Goal: Task Accomplishment & Management: Complete application form

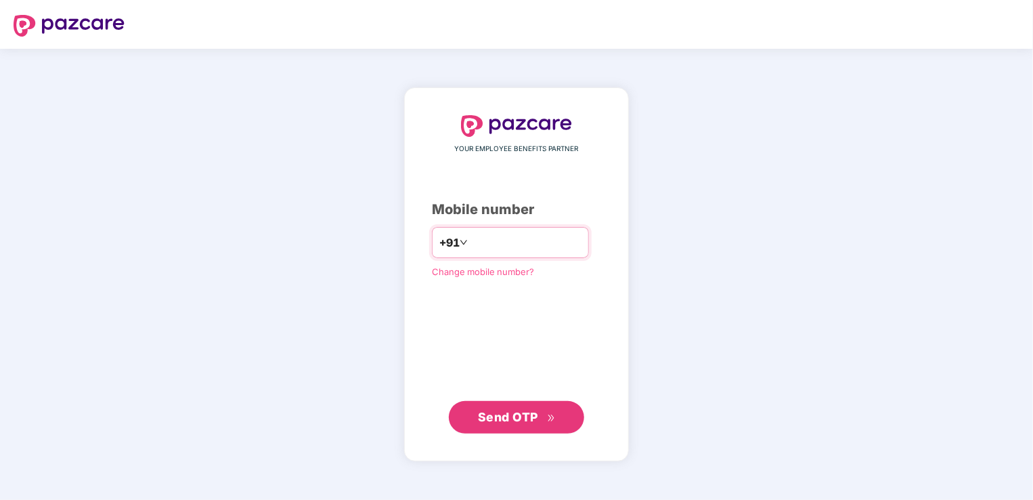
type input "**********"
click at [525, 421] on span "Send OTP" at bounding box center [508, 416] width 60 height 14
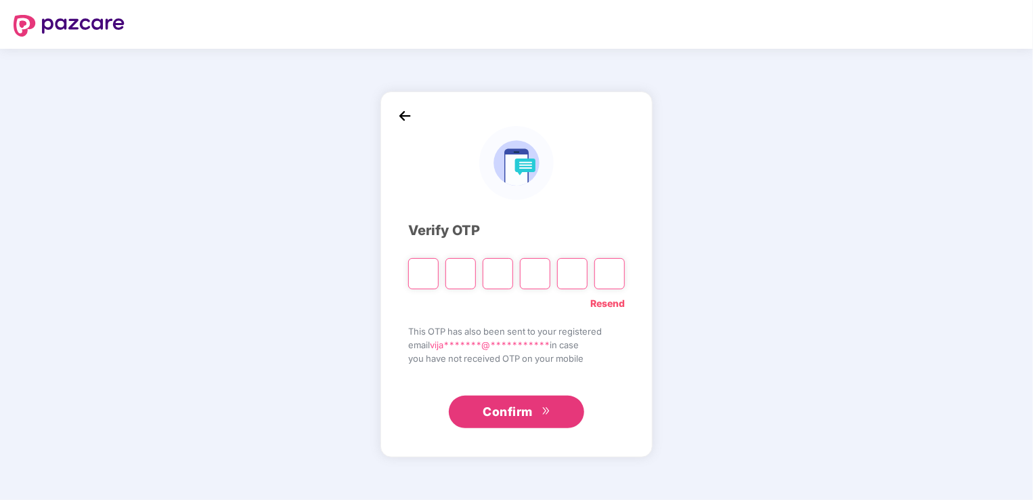
type input "*"
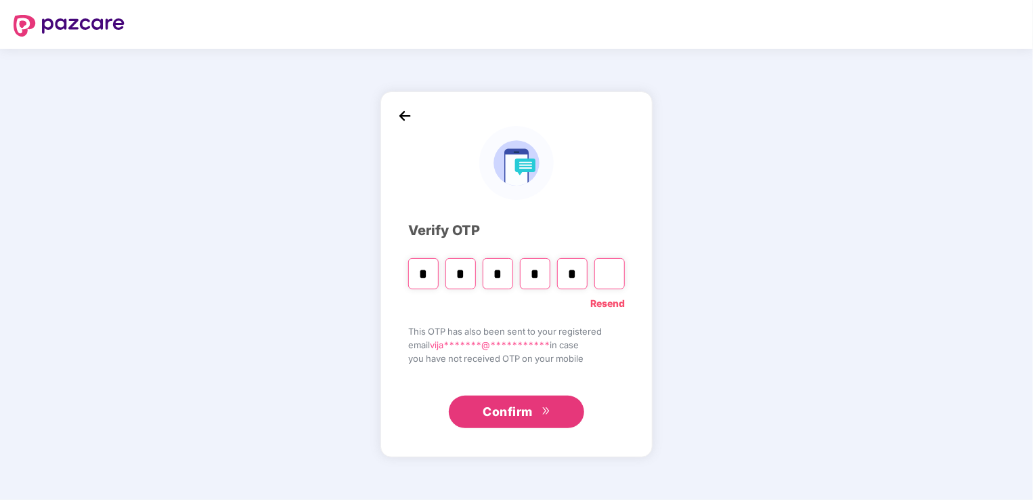
type input "*"
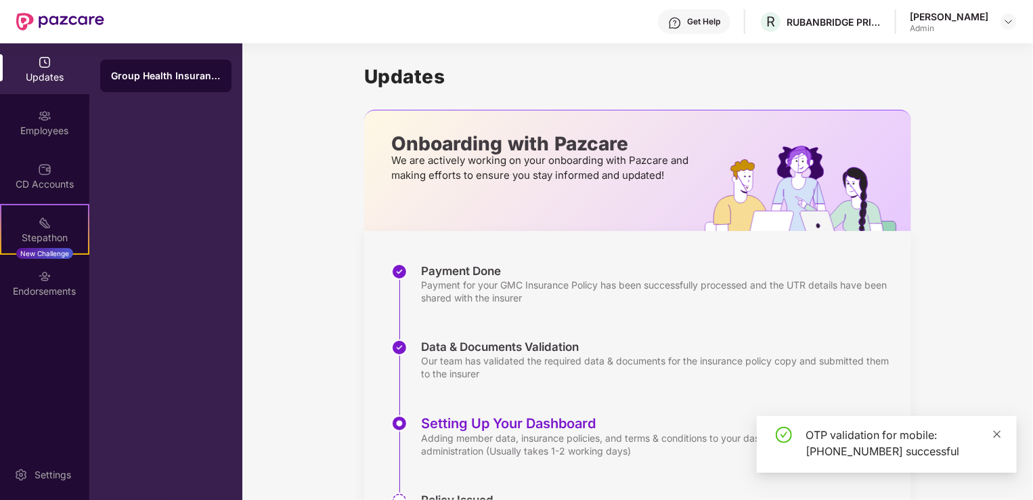
click at [998, 432] on icon "close" at bounding box center [997, 433] width 9 height 9
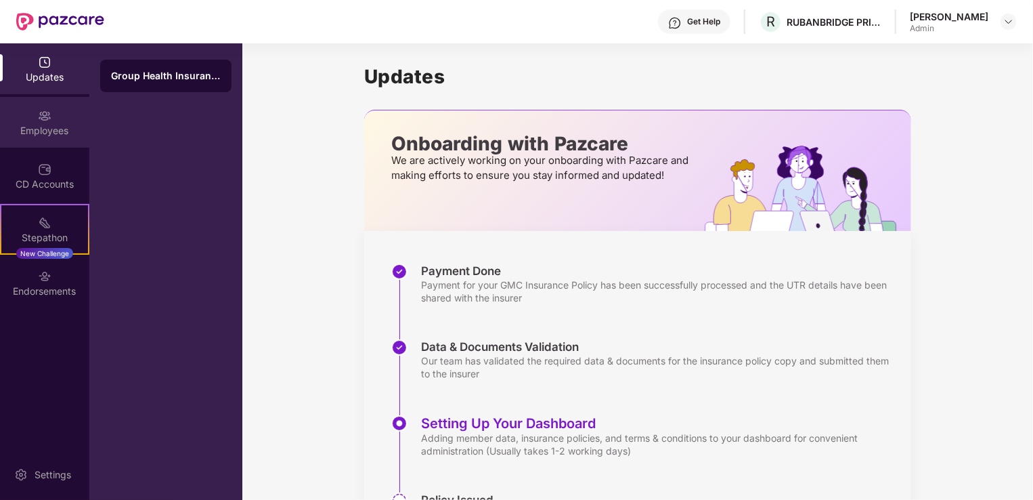
click at [45, 121] on img at bounding box center [45, 116] width 14 height 14
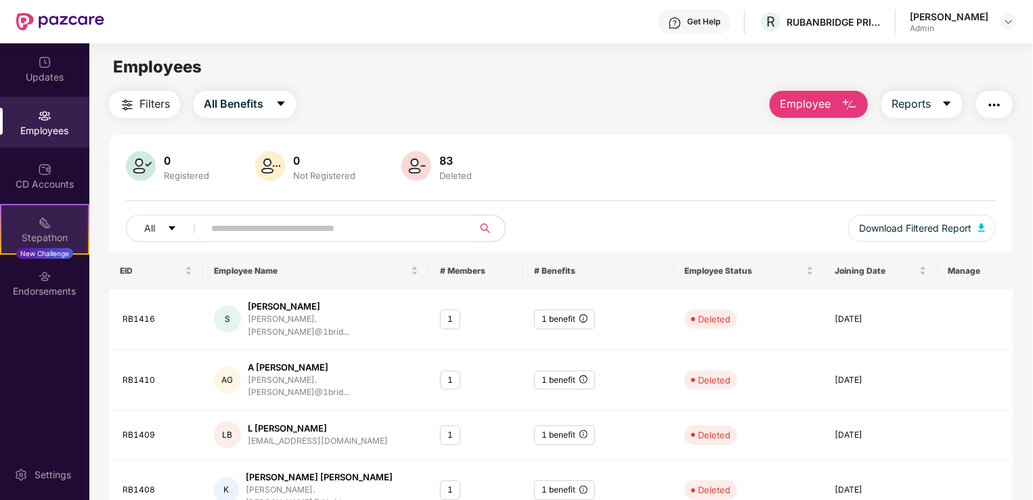
click at [46, 230] on div "Stepathon New Challenge" at bounding box center [44, 229] width 89 height 51
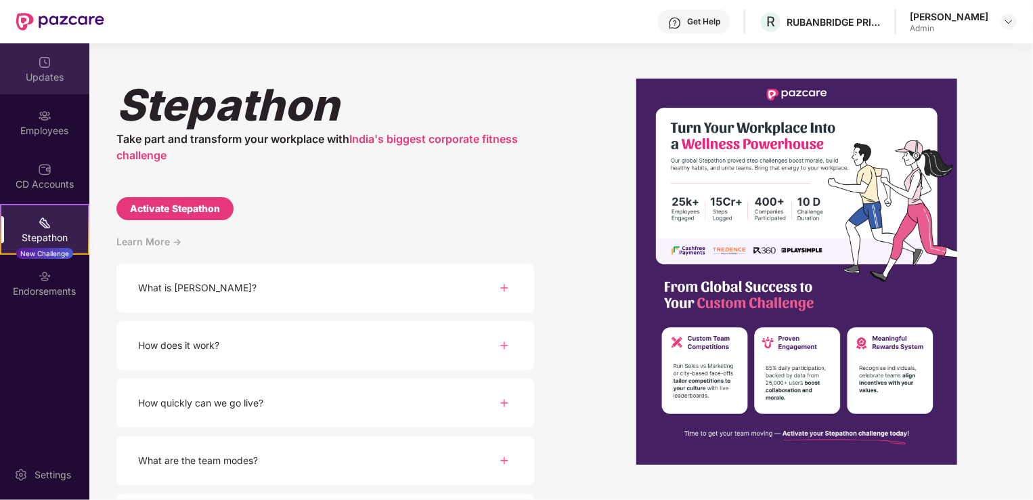
click at [41, 68] on img at bounding box center [45, 63] width 14 height 14
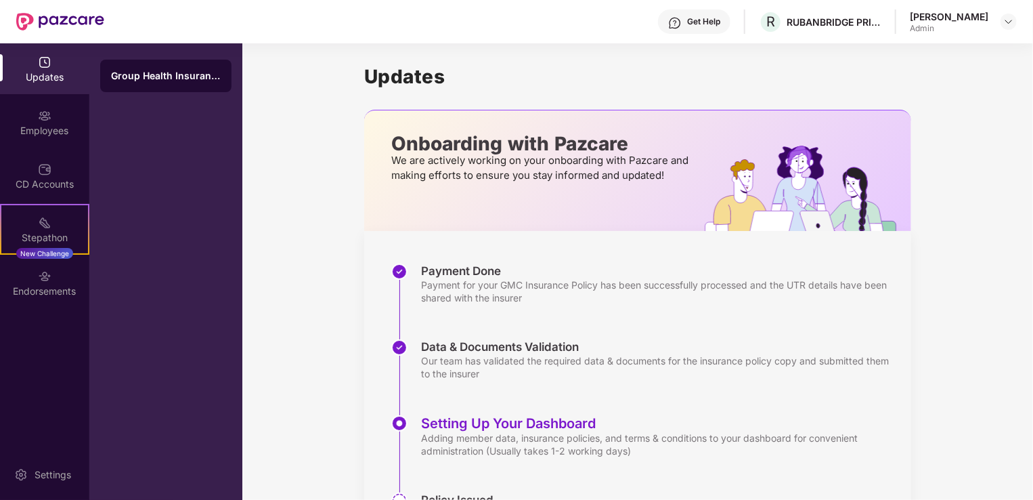
click at [171, 72] on div "Group Health Insurance" at bounding box center [166, 76] width 110 height 14
click at [188, 206] on div "Group Health Insurance" at bounding box center [165, 271] width 153 height 456
